Goal: Information Seeking & Learning: Learn about a topic

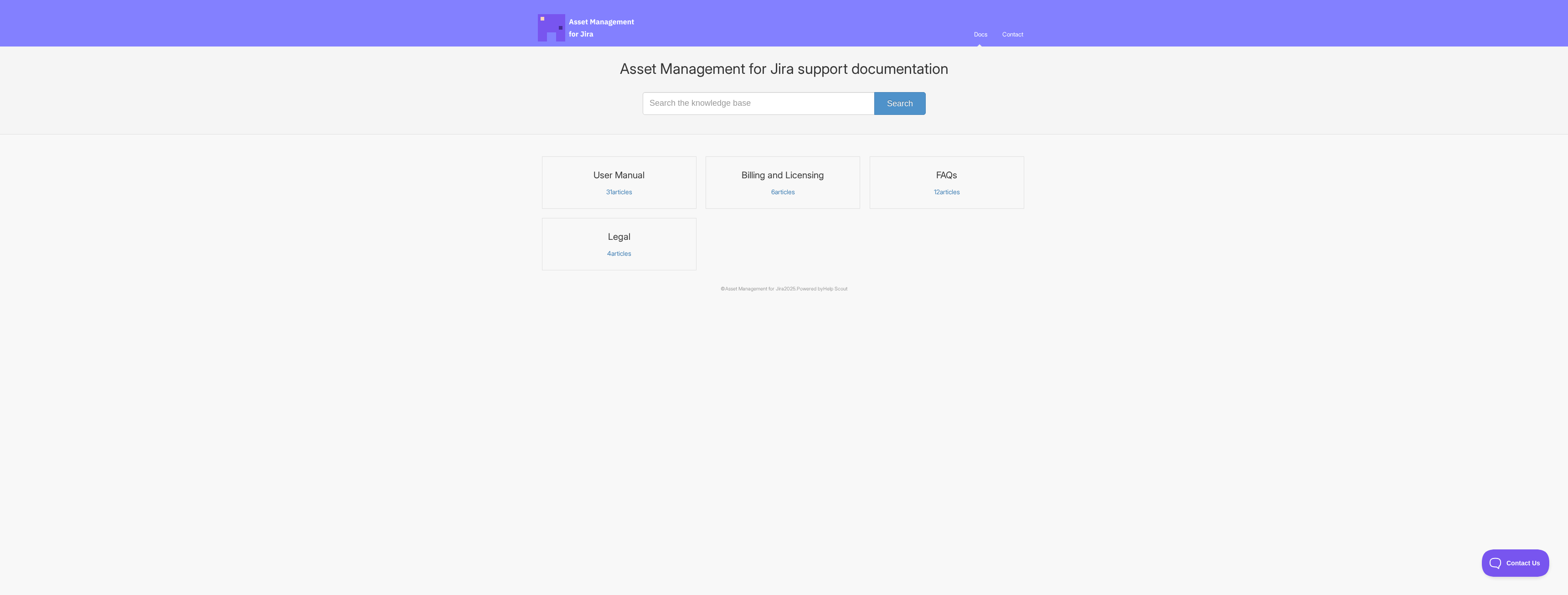
click at [623, 195] on p "31 articles" at bounding box center [619, 192] width 143 height 8
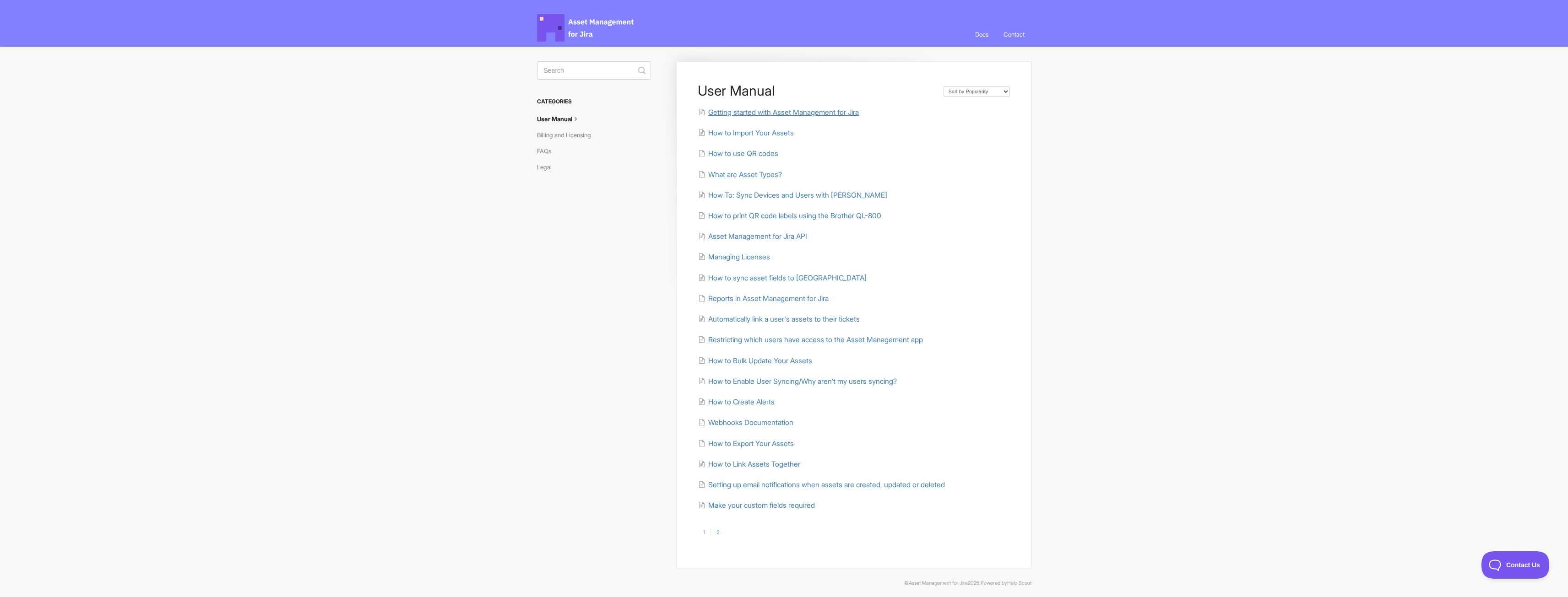
click at [801, 108] on span "Getting started with Asset Management for Jira" at bounding box center [783, 112] width 151 height 9
click at [761, 131] on span "How to Import Your Assets" at bounding box center [751, 133] width 86 height 9
click at [720, 536] on link "2" at bounding box center [718, 533] width 15 height 8
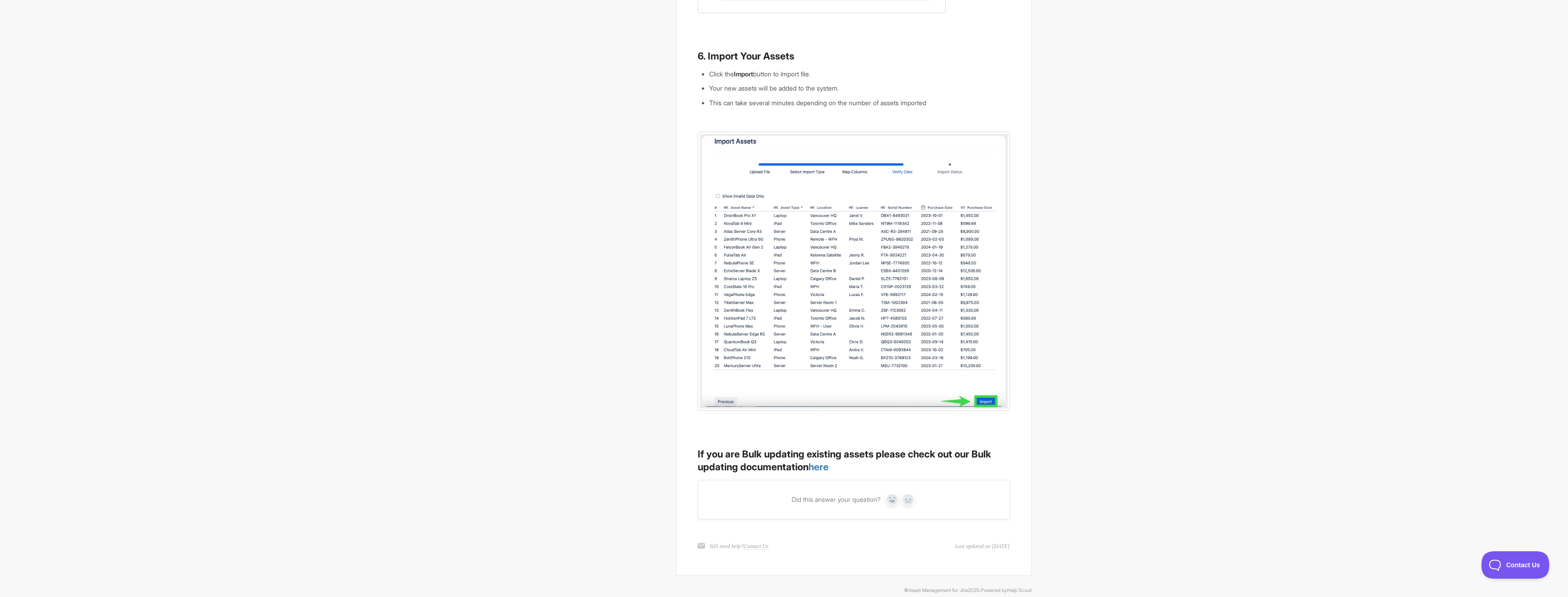
scroll to position [1488, 0]
click at [819, 459] on link "here" at bounding box center [819, 464] width 20 height 11
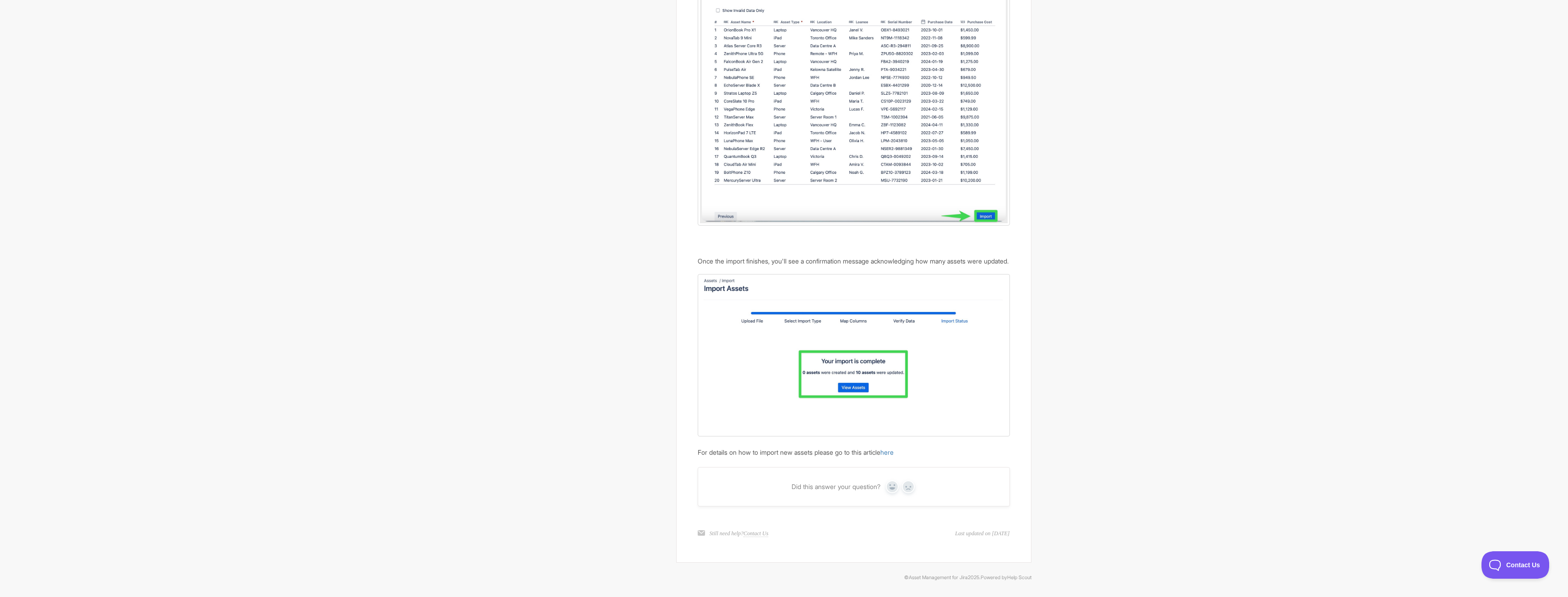
scroll to position [1536, 0]
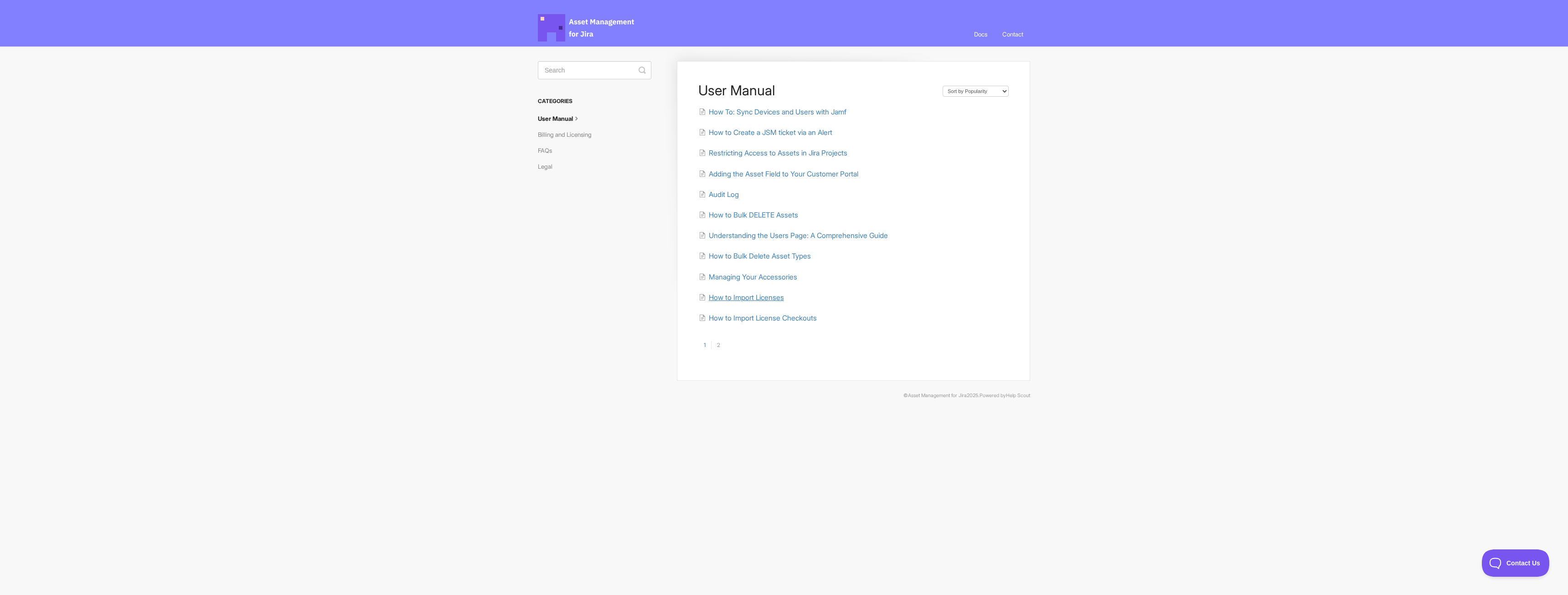
click at [767, 299] on span "How to Import Licenses" at bounding box center [746, 297] width 75 height 9
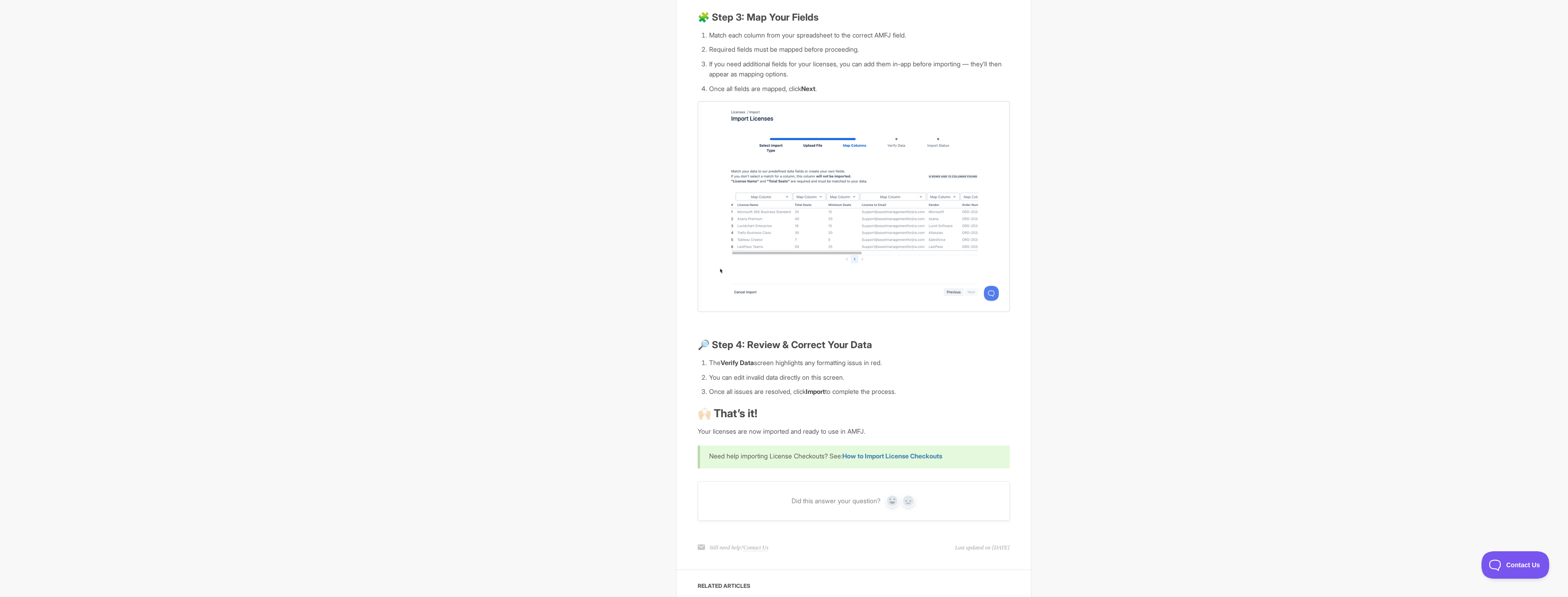
scroll to position [805, 0]
